Goal: Find specific page/section: Find specific page/section

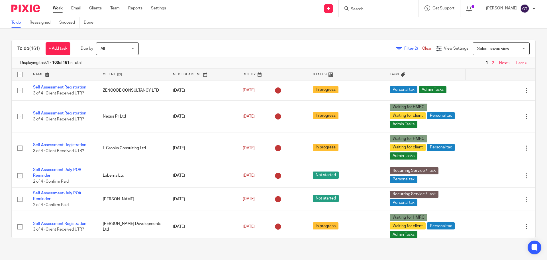
click at [374, 6] on form at bounding box center [380, 8] width 61 height 7
click at [373, 6] on form at bounding box center [380, 8] width 61 height 7
click at [367, 10] on input "Search" at bounding box center [375, 9] width 51 height 5
type input "pgf"
click at [379, 20] on link at bounding box center [385, 24] width 72 height 13
